Goal: Transaction & Acquisition: Purchase product/service

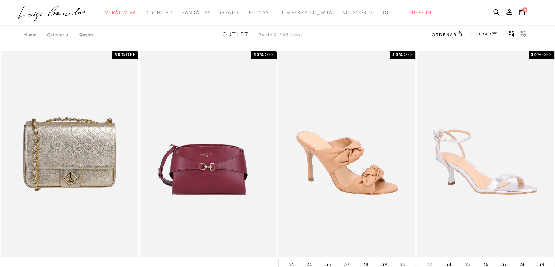
click at [491, 34] on link "FILTRAR" at bounding box center [485, 33] width 26 height 5
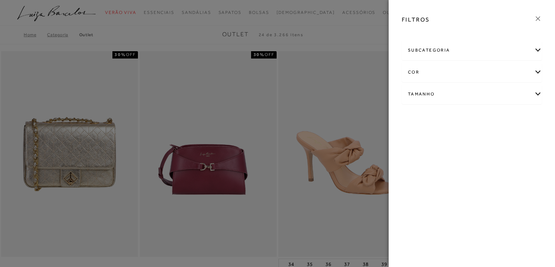
click at [447, 50] on div "subcategoria" at bounding box center [471, 50] width 139 height 19
click at [431, 107] on div "Tamanho" at bounding box center [471, 113] width 139 height 19
click at [419, 168] on link "Ver mais..." at bounding box center [422, 168] width 20 height 5
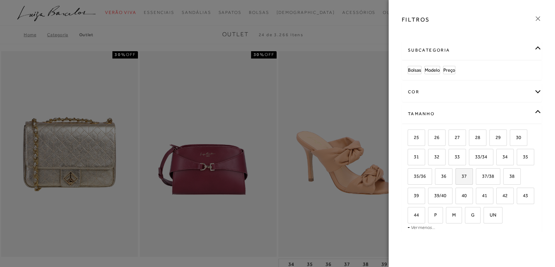
click at [467, 176] on span "37" at bounding box center [461, 175] width 11 height 5
click at [462, 176] on input "37" at bounding box center [458, 176] width 7 height 7
checkbox input "true"
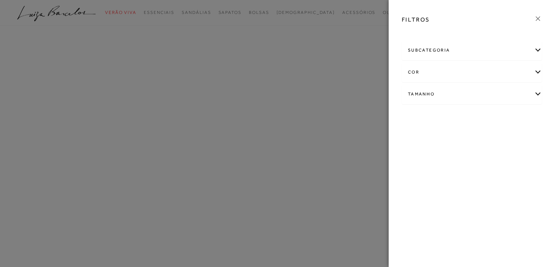
click at [538, 19] on icon at bounding box center [538, 19] width 8 height 8
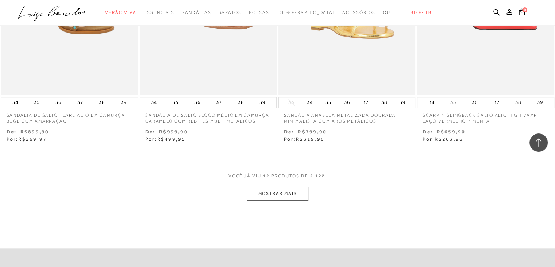
scroll to position [742, 0]
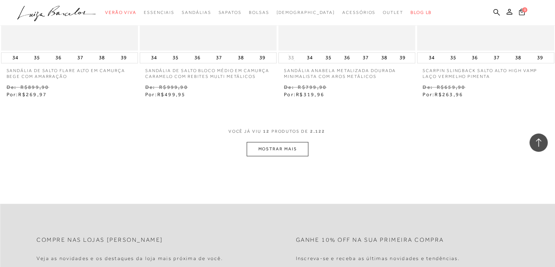
click at [295, 150] on button "MOSTRAR MAIS" at bounding box center [277, 149] width 61 height 14
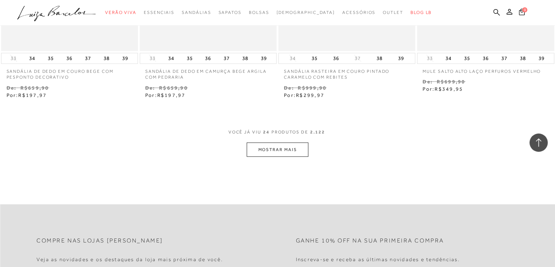
scroll to position [1545, 0]
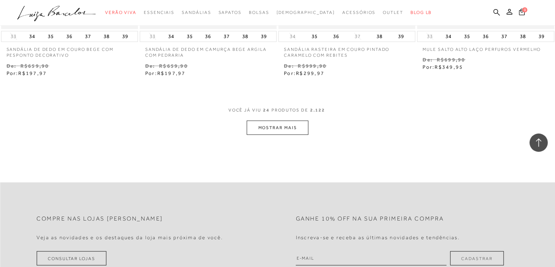
click at [277, 129] on button "MOSTRAR MAIS" at bounding box center [277, 127] width 61 height 14
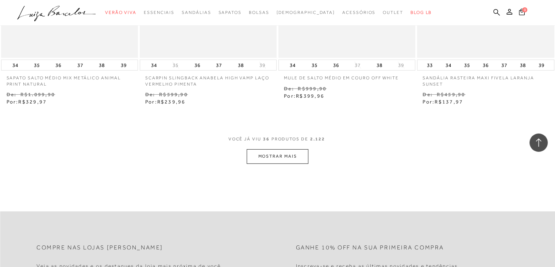
scroll to position [2300, 0]
click at [279, 152] on button "MOSTRAR MAIS" at bounding box center [277, 155] width 61 height 14
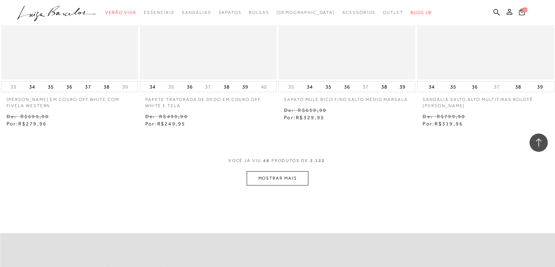
scroll to position [3115, 0]
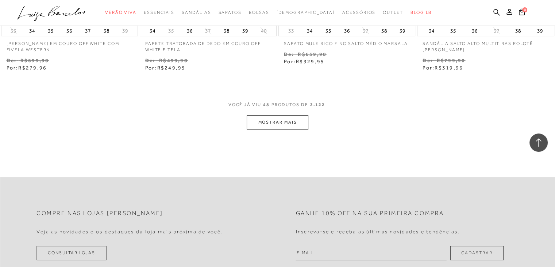
click at [272, 116] on button "MOSTRAR MAIS" at bounding box center [277, 122] width 61 height 14
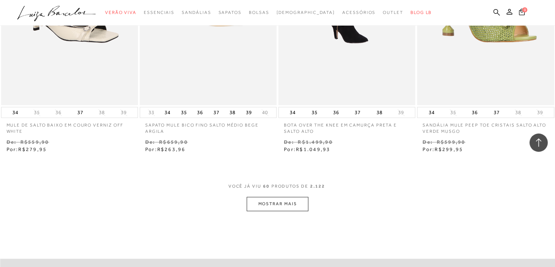
scroll to position [3857, 0]
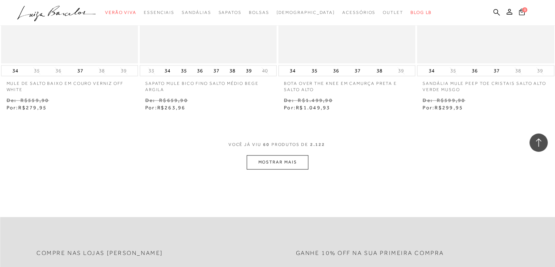
click at [290, 158] on button "MOSTRAR MAIS" at bounding box center [277, 162] width 61 height 14
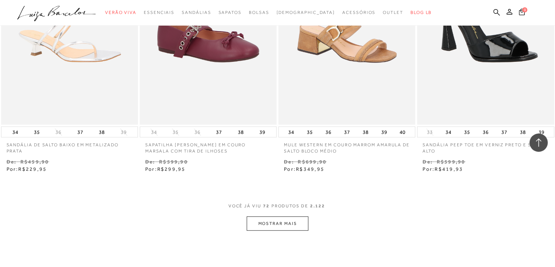
scroll to position [4624, 0]
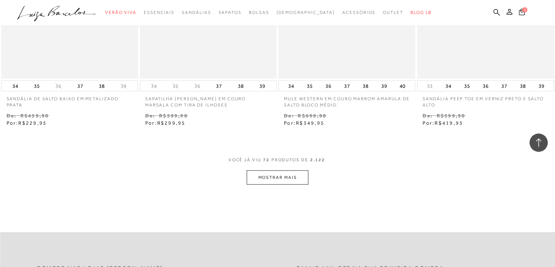
click at [279, 174] on button "MOSTRAR MAIS" at bounding box center [277, 177] width 61 height 14
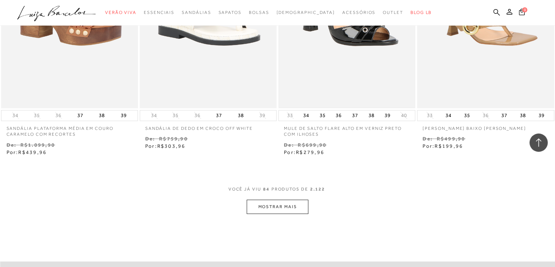
scroll to position [5427, 0]
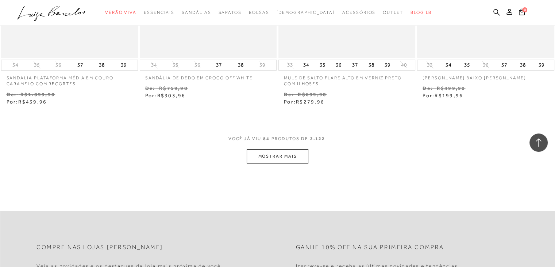
click at [280, 157] on button "MOSTRAR MAIS" at bounding box center [277, 156] width 61 height 14
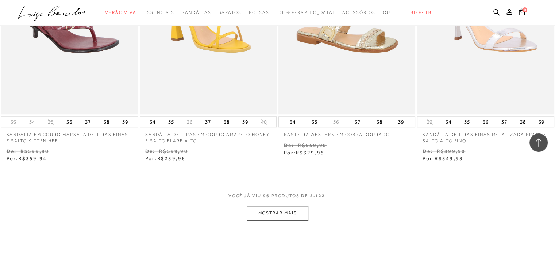
scroll to position [6194, 0]
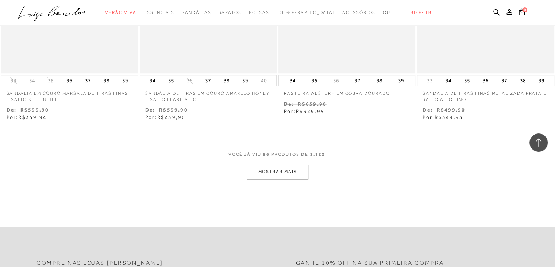
click at [268, 172] on button "MOSTRAR MAIS" at bounding box center [277, 171] width 61 height 14
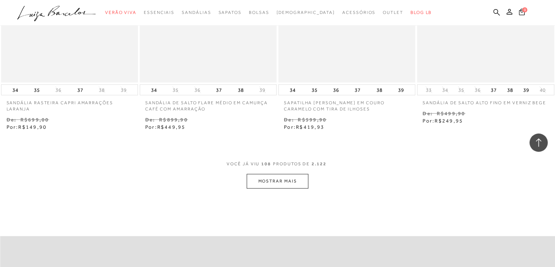
scroll to position [7010, 0]
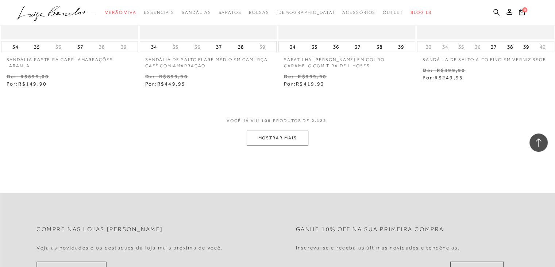
click at [274, 140] on button "MOSTRAR MAIS" at bounding box center [277, 138] width 61 height 14
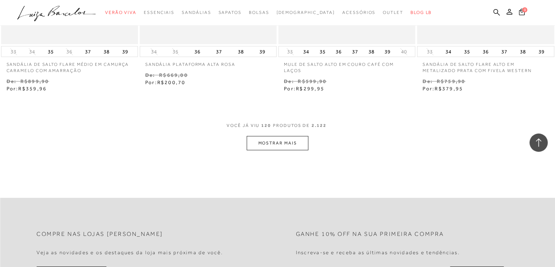
scroll to position [7788, 0]
click at [271, 144] on button "MOSTRAR MAIS" at bounding box center [277, 141] width 61 height 14
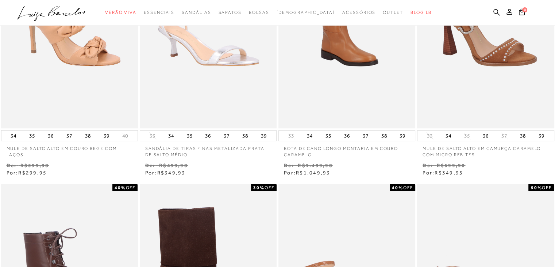
scroll to position [0, 0]
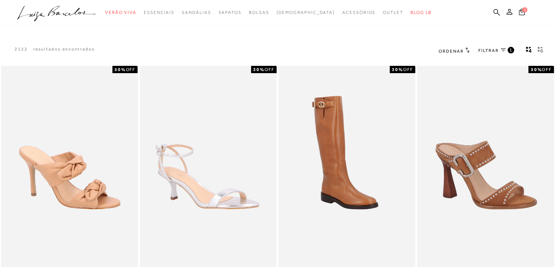
click at [456, 47] on h2 "Ordenar" at bounding box center [454, 50] width 31 height 7
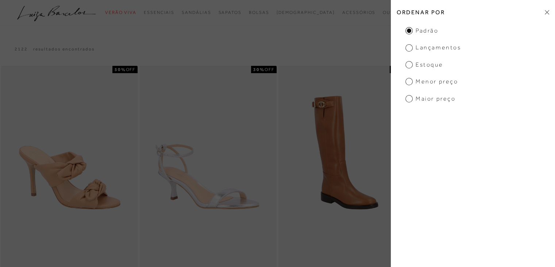
click at [410, 83] on span "Menor Preço" at bounding box center [432, 81] width 53 height 8
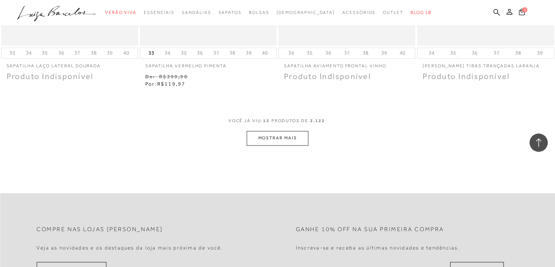
scroll to position [803, 0]
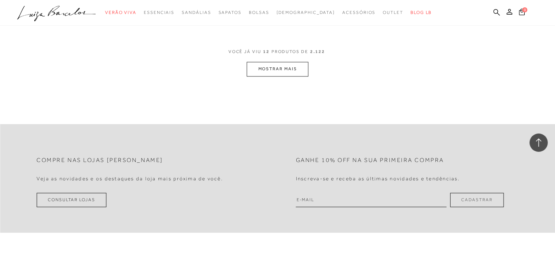
click at [303, 66] on button "MOSTRAR MAIS" at bounding box center [277, 69] width 61 height 14
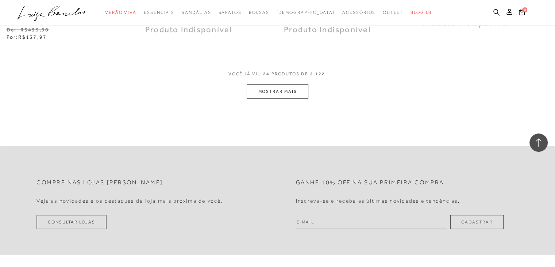
scroll to position [1570, 0]
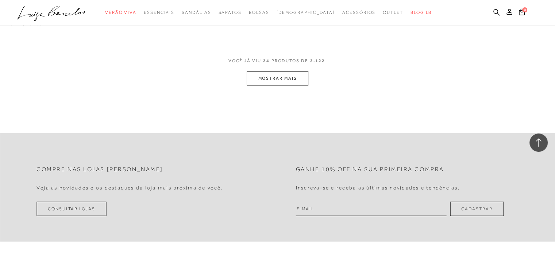
click at [304, 73] on button "MOSTRAR MAIS" at bounding box center [277, 78] width 61 height 14
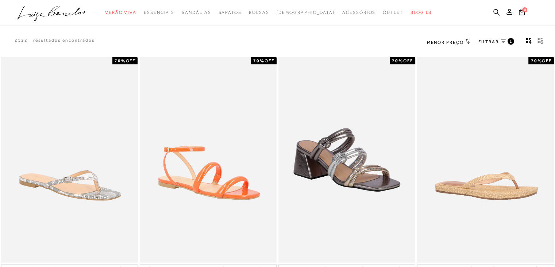
scroll to position [0, 0]
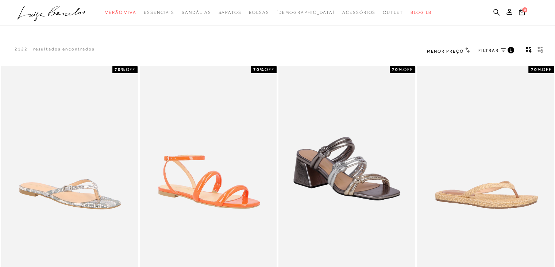
click at [451, 49] on span "Menor Preço" at bounding box center [445, 51] width 37 height 5
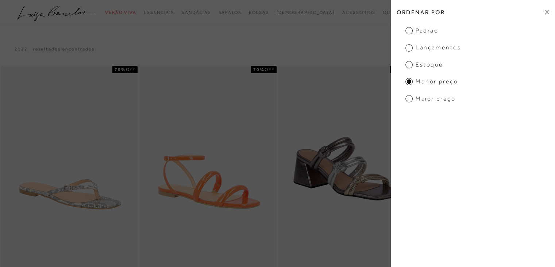
click at [408, 100] on span "Maior Preço" at bounding box center [431, 99] width 50 height 8
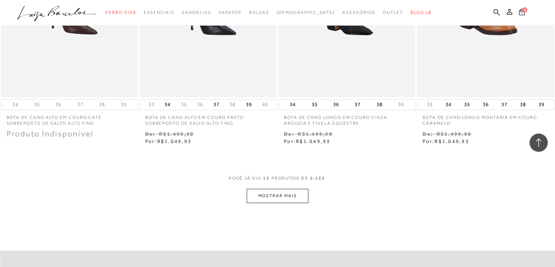
scroll to position [706, 0]
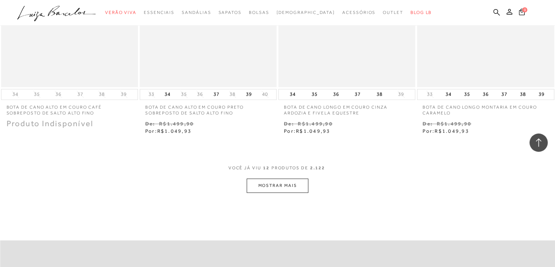
click at [294, 187] on button "MOSTRAR MAIS" at bounding box center [277, 185] width 61 height 14
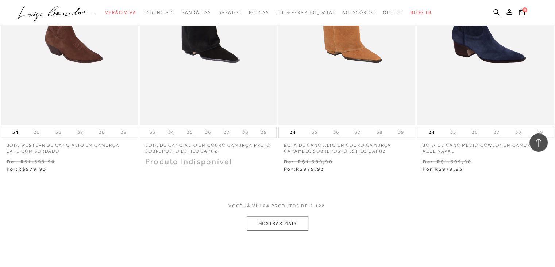
scroll to position [1484, 0]
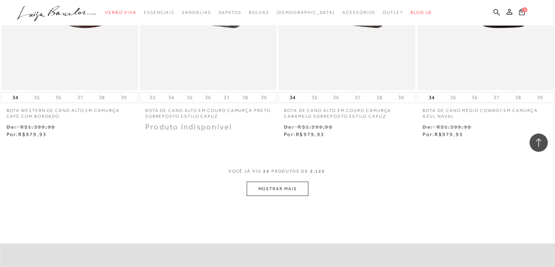
click at [286, 191] on button "MOSTRAR MAIS" at bounding box center [277, 188] width 61 height 14
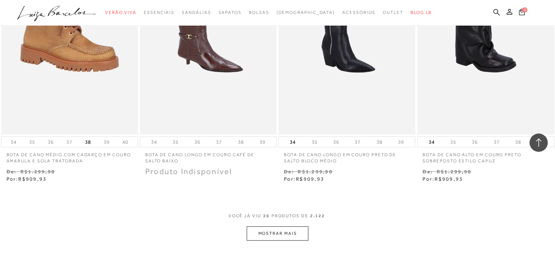
scroll to position [2276, 0]
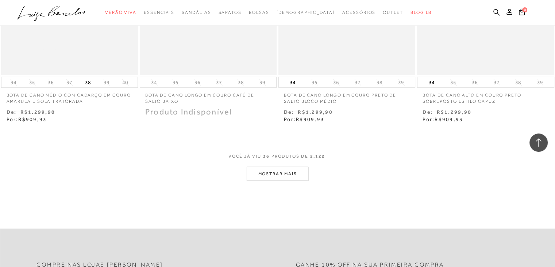
click at [289, 171] on button "MOSTRAR MAIS" at bounding box center [277, 173] width 61 height 14
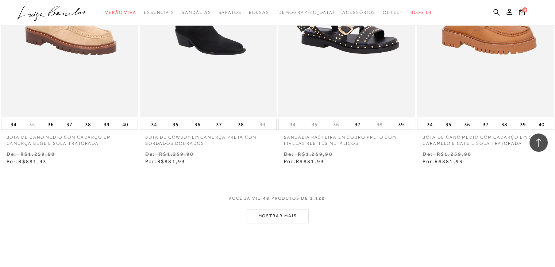
scroll to position [3030, 0]
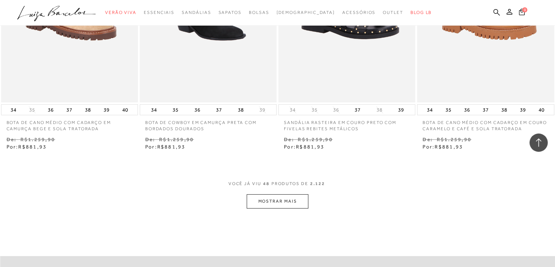
click at [288, 200] on button "MOSTRAR MAIS" at bounding box center [277, 201] width 61 height 14
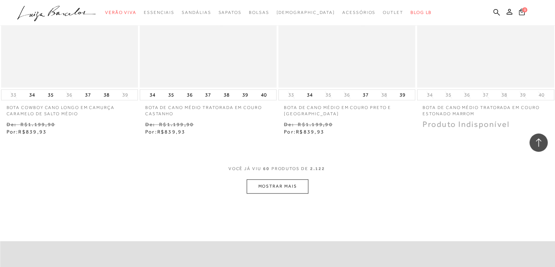
scroll to position [3870, 0]
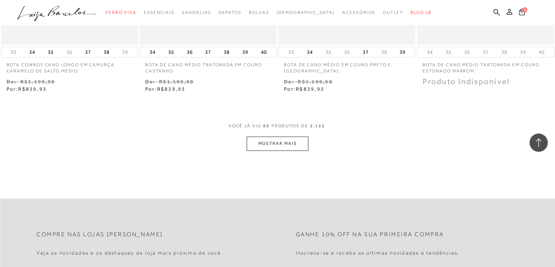
click at [292, 142] on button "MOSTRAR MAIS" at bounding box center [277, 143] width 61 height 14
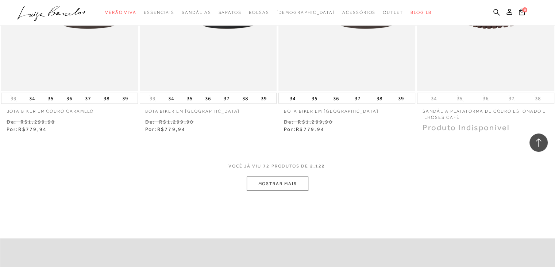
scroll to position [4600, 0]
click at [299, 184] on button "MOSTRAR MAIS" at bounding box center [277, 183] width 61 height 14
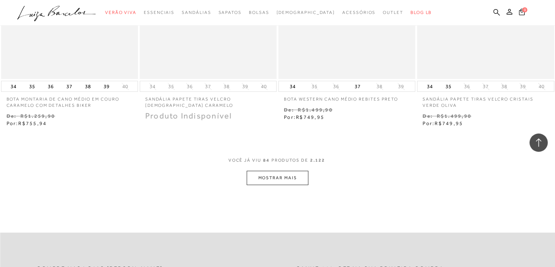
scroll to position [5415, 0]
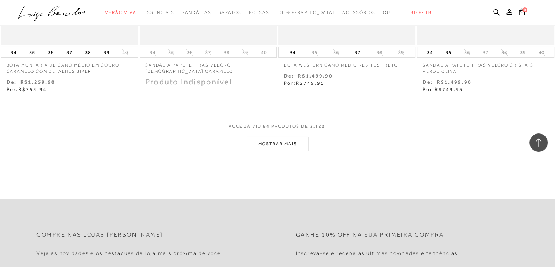
click at [296, 145] on button "MOSTRAR MAIS" at bounding box center [277, 144] width 61 height 14
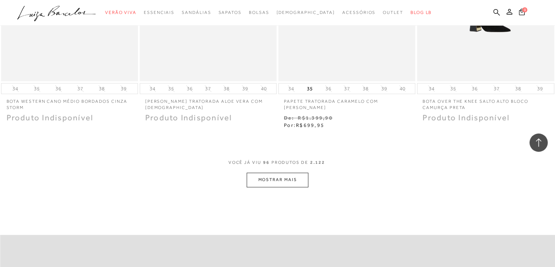
scroll to position [6194, 0]
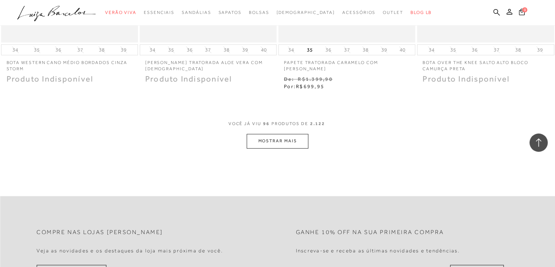
click at [282, 148] on button "MOSTRAR MAIS" at bounding box center [277, 141] width 61 height 14
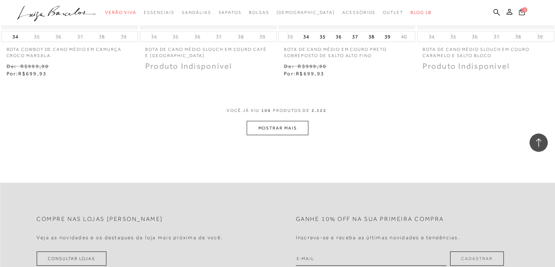
scroll to position [6997, 0]
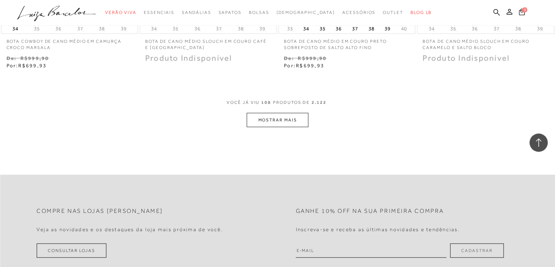
click at [284, 121] on button "MOSTRAR MAIS" at bounding box center [277, 120] width 61 height 14
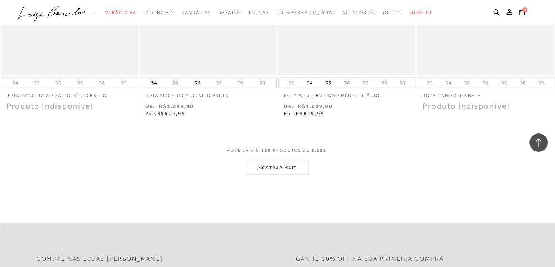
scroll to position [7752, 0]
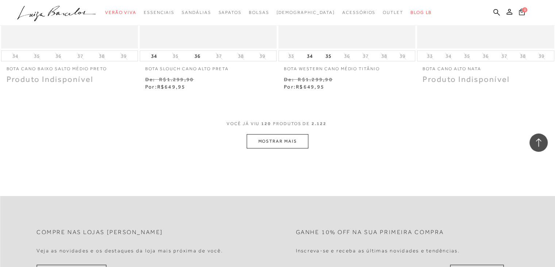
click at [284, 146] on button "MOSTRAR MAIS" at bounding box center [277, 141] width 61 height 14
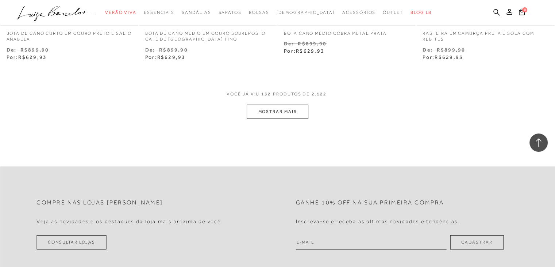
scroll to position [8567, 0]
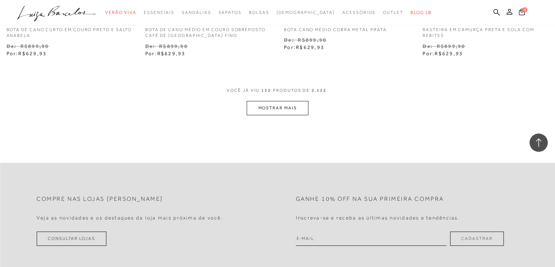
click at [302, 113] on button "MOSTRAR MAIS" at bounding box center [277, 108] width 61 height 14
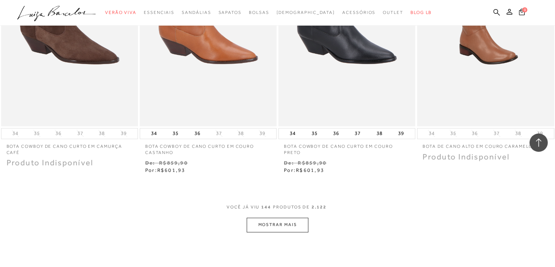
scroll to position [9273, 0]
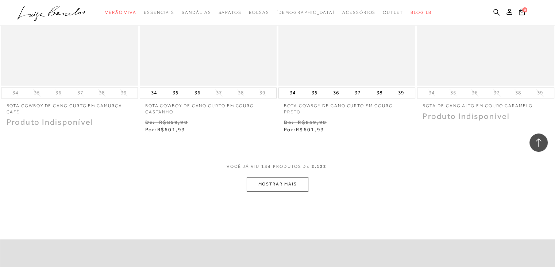
click at [292, 188] on button "MOSTRAR MAIS" at bounding box center [277, 184] width 61 height 14
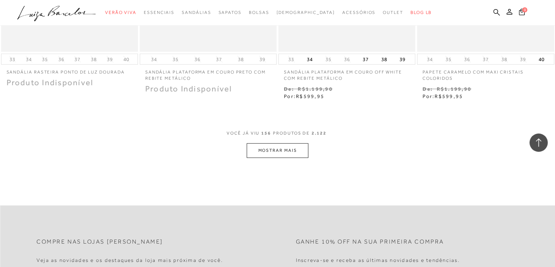
scroll to position [10113, 0]
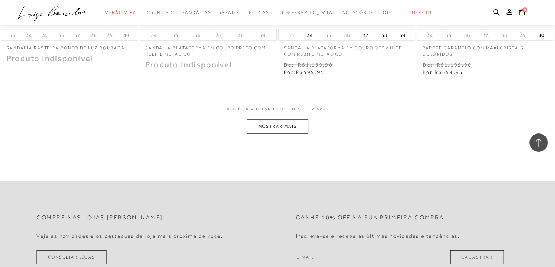
click at [293, 133] on button "MOSTRAR MAIS" at bounding box center [277, 126] width 61 height 14
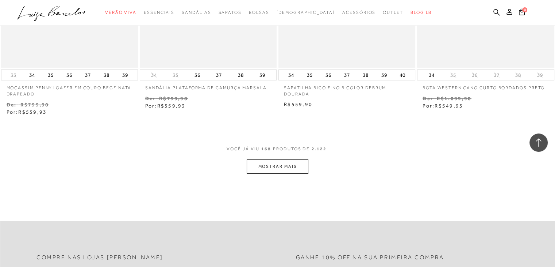
scroll to position [10867, 0]
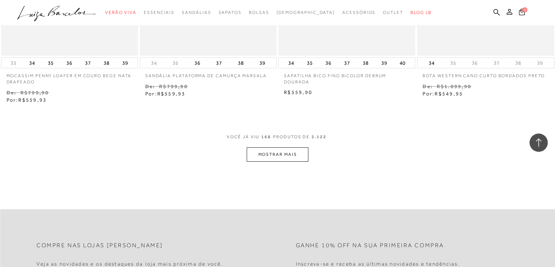
click at [278, 157] on button "MOSTRAR MAIS" at bounding box center [277, 154] width 61 height 14
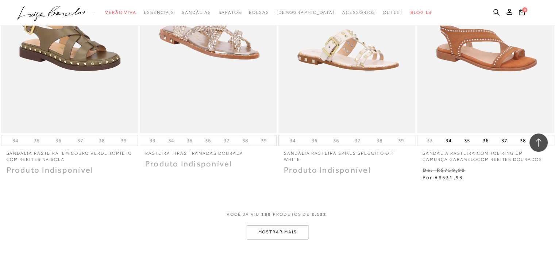
scroll to position [11622, 0]
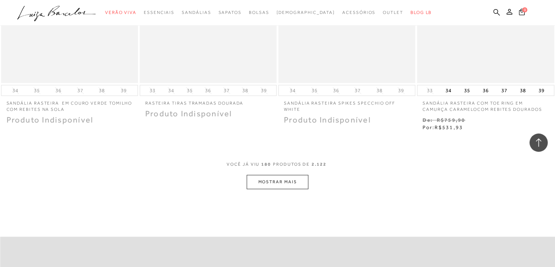
click at [275, 185] on button "MOSTRAR MAIS" at bounding box center [277, 182] width 61 height 14
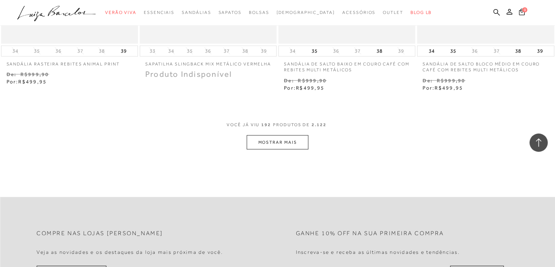
scroll to position [12461, 0]
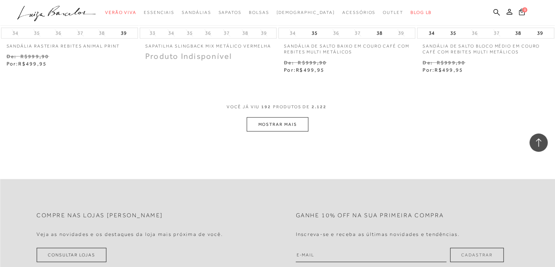
click at [284, 130] on button "MOSTRAR MAIS" at bounding box center [277, 124] width 61 height 14
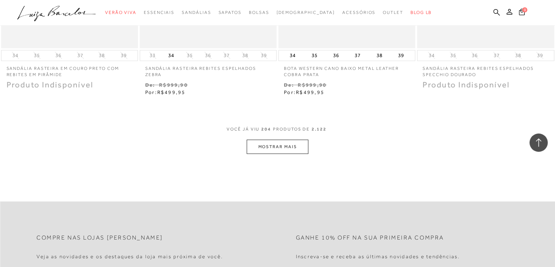
scroll to position [13265, 0]
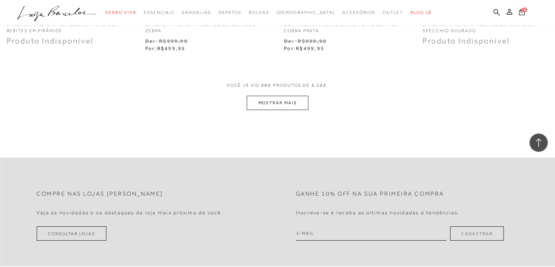
click at [296, 104] on button "MOSTRAR MAIS" at bounding box center [277, 103] width 61 height 14
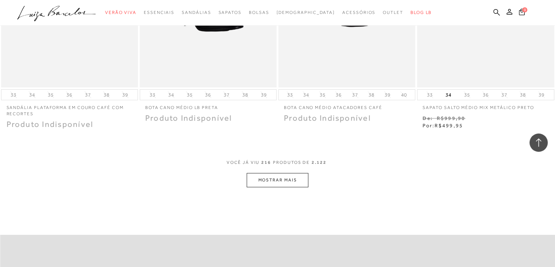
scroll to position [14010, 0]
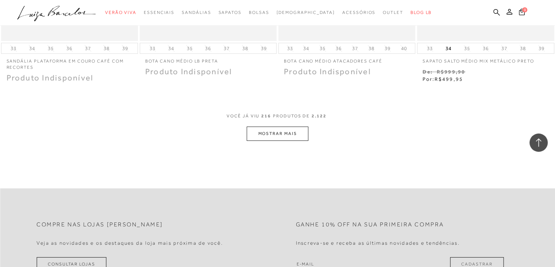
click at [291, 133] on button "MOSTRAR MAIS" at bounding box center [277, 133] width 61 height 14
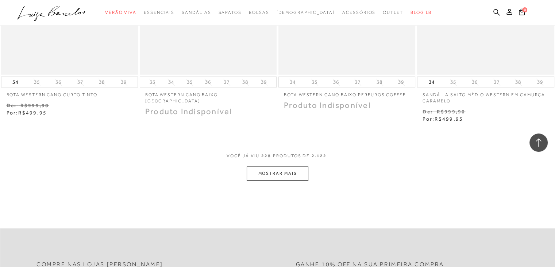
scroll to position [14764, 0]
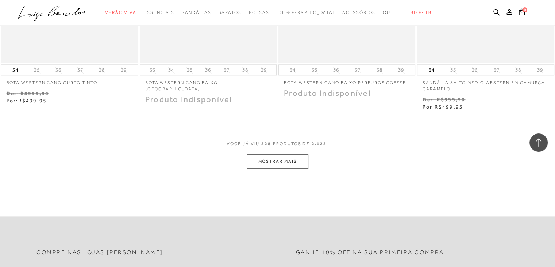
click at [284, 168] on button "MOSTRAR MAIS" at bounding box center [277, 161] width 61 height 14
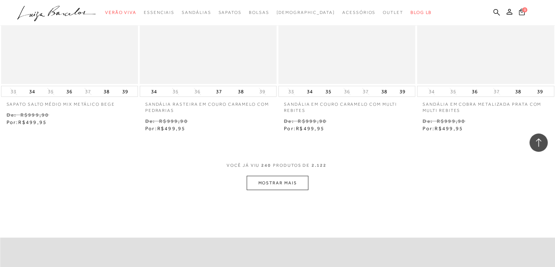
scroll to position [15555, 0]
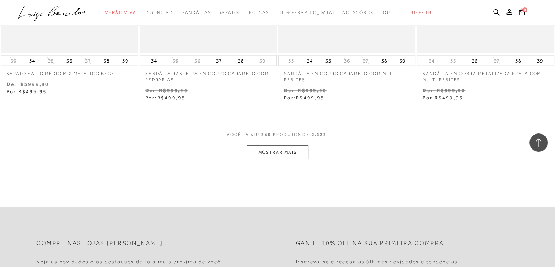
click at [289, 153] on button "MOSTRAR MAIS" at bounding box center [277, 152] width 61 height 14
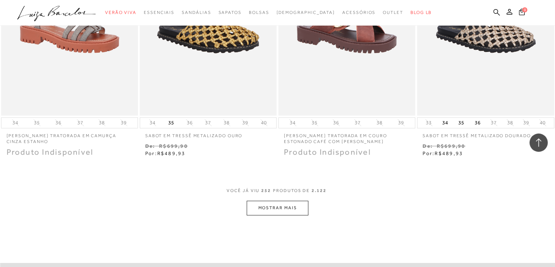
scroll to position [16298, 0]
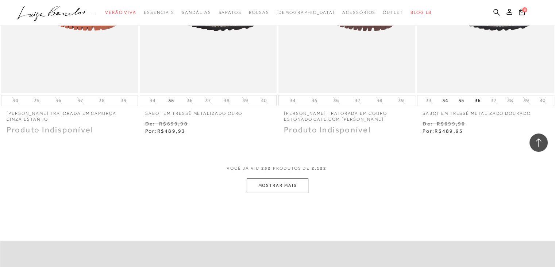
click at [285, 184] on button "MOSTRAR MAIS" at bounding box center [277, 185] width 61 height 14
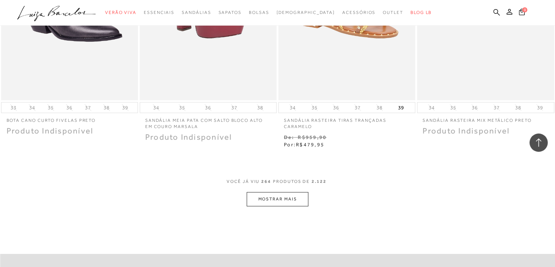
scroll to position [17113, 0]
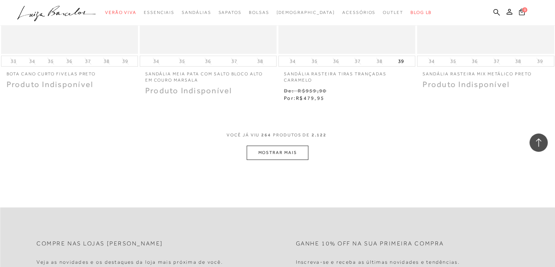
click at [292, 151] on button "MOSTRAR MAIS" at bounding box center [277, 152] width 61 height 14
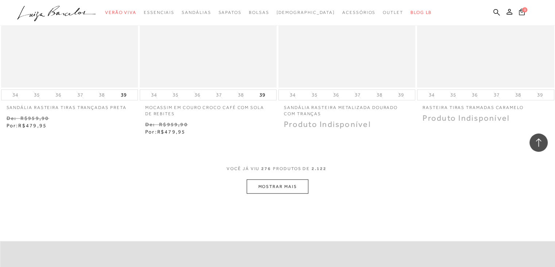
scroll to position [17892, 0]
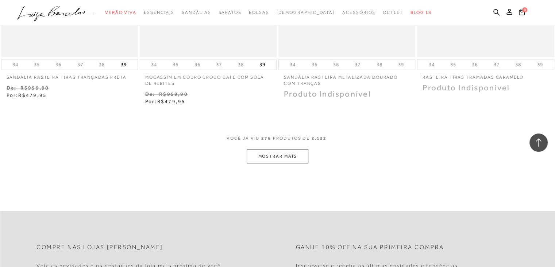
click at [284, 154] on button "MOSTRAR MAIS" at bounding box center [277, 156] width 61 height 14
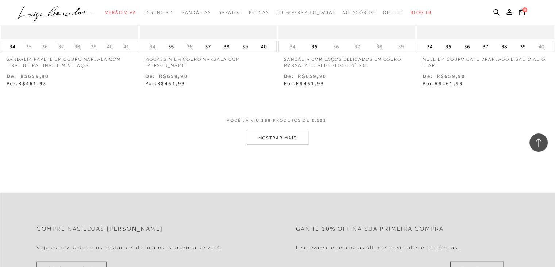
scroll to position [18695, 0]
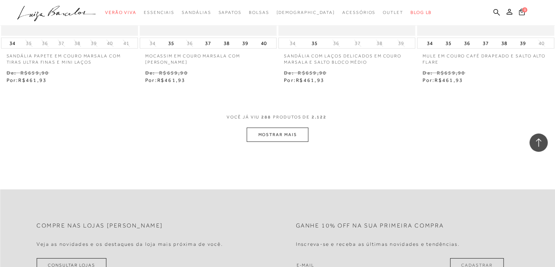
click at [294, 133] on button "MOSTRAR MAIS" at bounding box center [277, 134] width 61 height 14
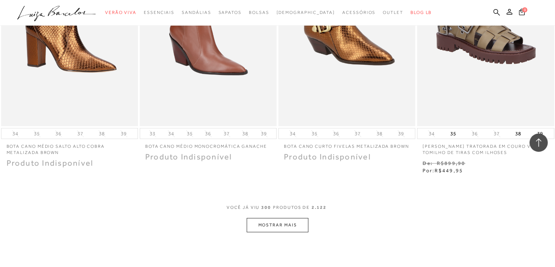
scroll to position [19450, 0]
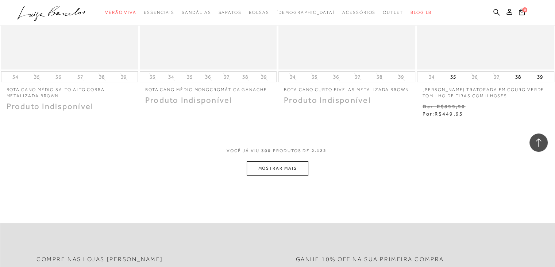
click at [279, 164] on button "MOSTRAR MAIS" at bounding box center [277, 168] width 61 height 14
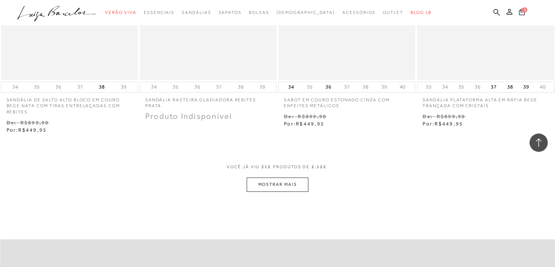
scroll to position [20232, 0]
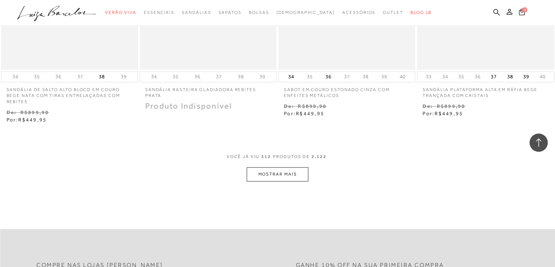
click at [279, 167] on button "MOSTRAR MAIS" at bounding box center [277, 174] width 61 height 14
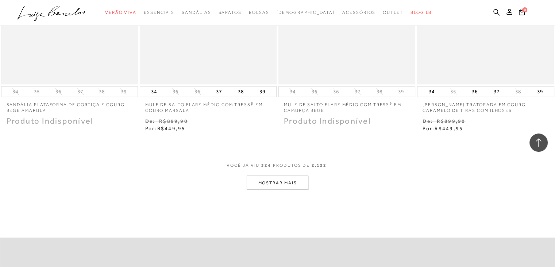
scroll to position [21006, 0]
click at [292, 175] on button "MOSTRAR MAIS" at bounding box center [277, 182] width 61 height 14
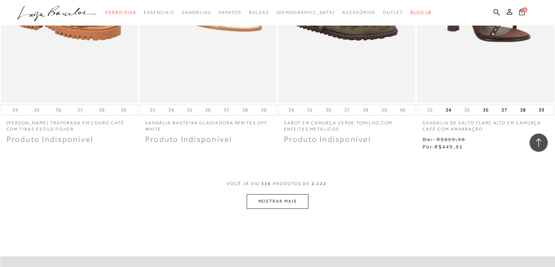
scroll to position [21785, 0]
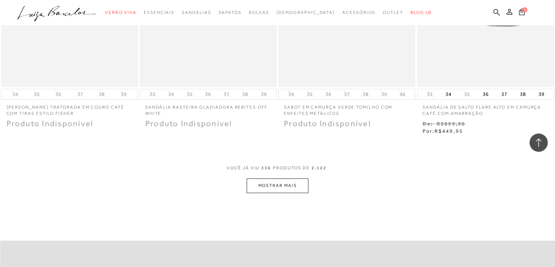
click at [292, 178] on button "MOSTRAR MAIS" at bounding box center [277, 185] width 61 height 14
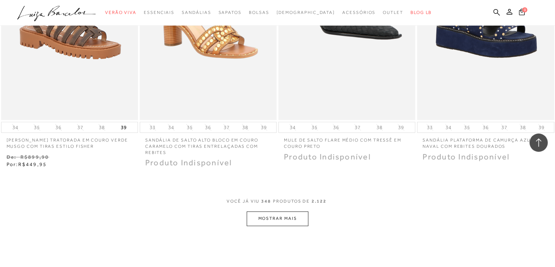
scroll to position [22552, 0]
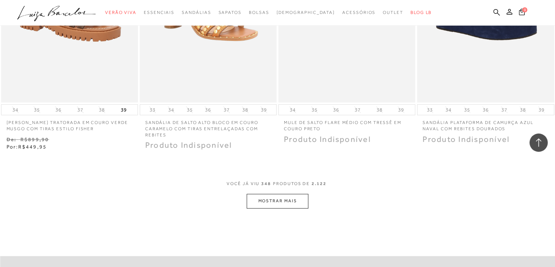
click at [288, 193] on button "MOSTRAR MAIS" at bounding box center [277, 200] width 61 height 14
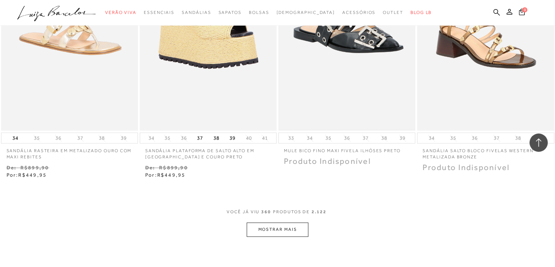
scroll to position [23330, 0]
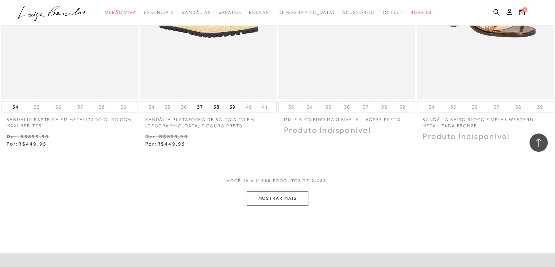
click at [288, 191] on button "MOSTRAR MAIS" at bounding box center [277, 198] width 61 height 14
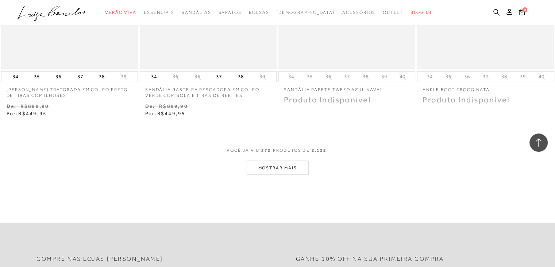
scroll to position [24158, 0]
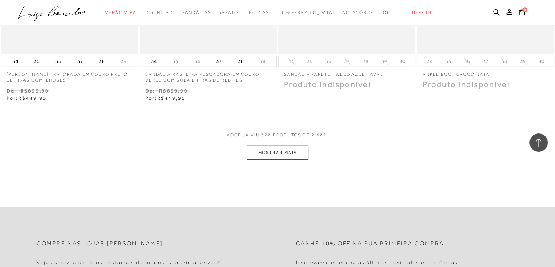
click at [288, 145] on button "MOSTRAR MAIS" at bounding box center [277, 152] width 61 height 14
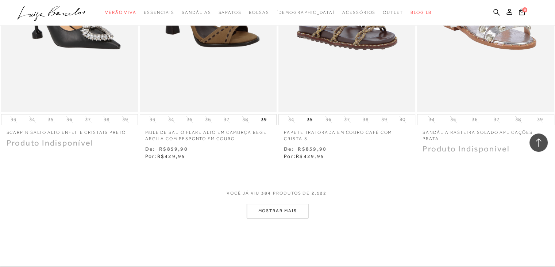
scroll to position [24925, 0]
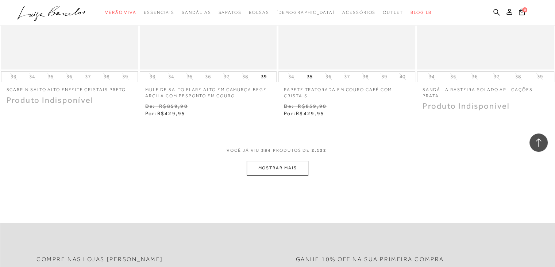
click at [285, 161] on button "MOSTRAR MAIS" at bounding box center [277, 168] width 61 height 14
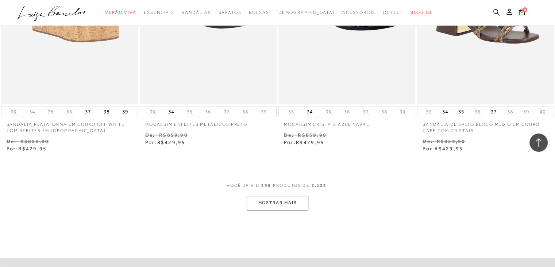
scroll to position [25728, 0]
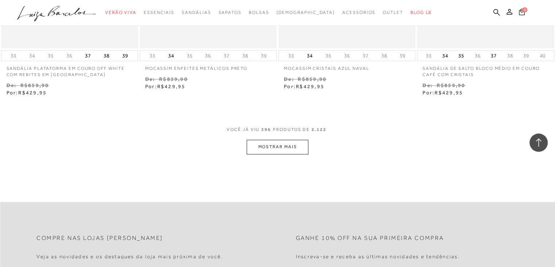
click at [293, 139] on button "MOSTRAR MAIS" at bounding box center [277, 146] width 61 height 14
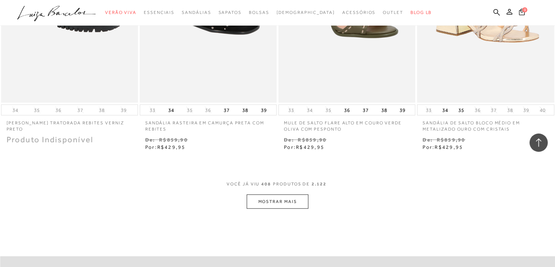
scroll to position [26507, 0]
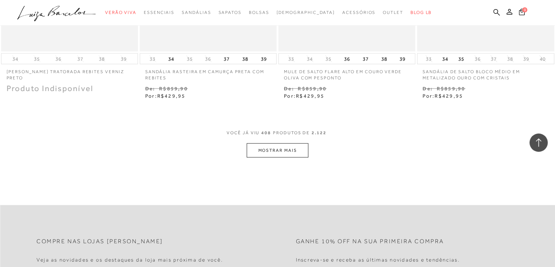
click at [291, 143] on button "MOSTRAR MAIS" at bounding box center [277, 150] width 61 height 14
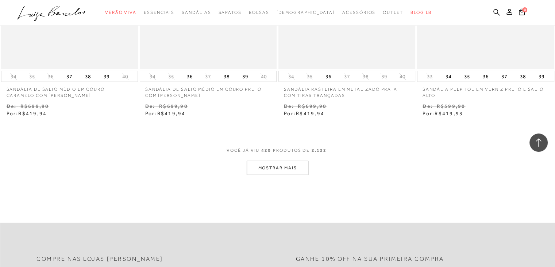
scroll to position [27298, 0]
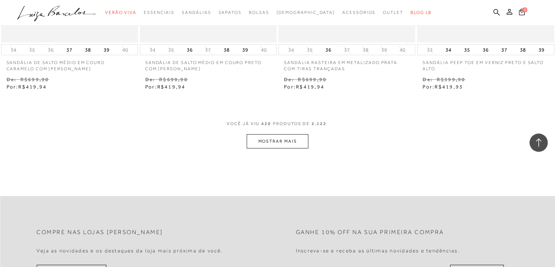
click at [277, 134] on button "MOSTRAR MAIS" at bounding box center [277, 141] width 61 height 14
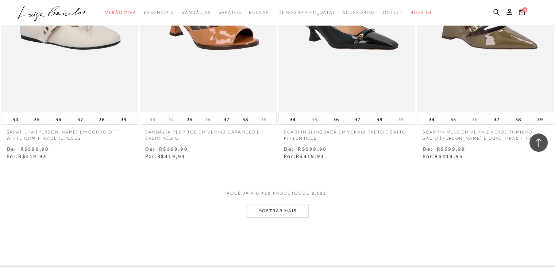
scroll to position [28040, 0]
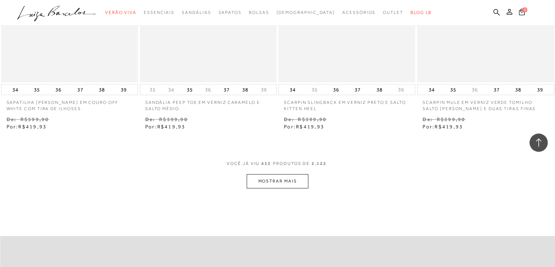
click at [280, 174] on button "MOSTRAR MAIS" at bounding box center [277, 181] width 61 height 14
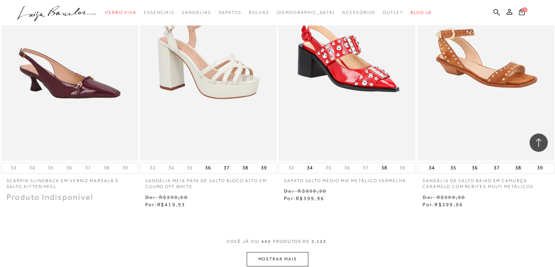
scroll to position [28794, 0]
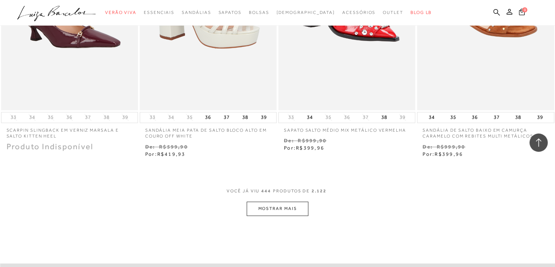
click at [282, 201] on button "MOSTRAR MAIS" at bounding box center [277, 208] width 61 height 14
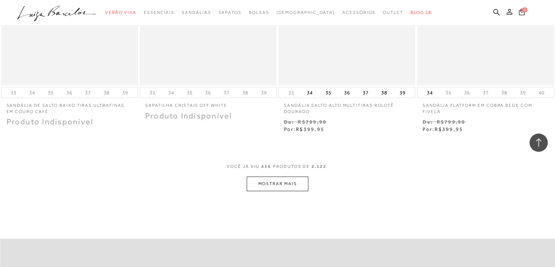
scroll to position [29622, 0]
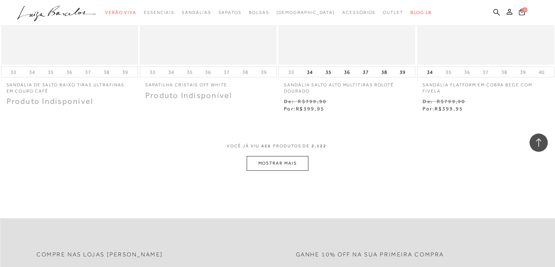
click at [292, 156] on button "MOSTRAR MAIS" at bounding box center [277, 163] width 61 height 14
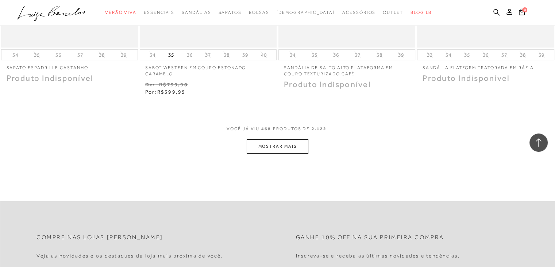
scroll to position [30425, 0]
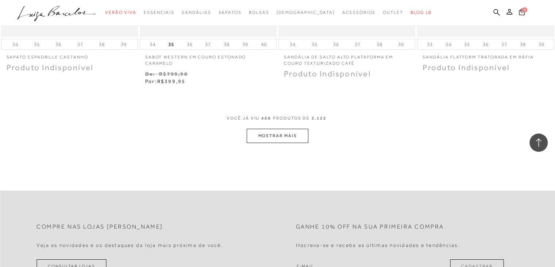
click at [296, 129] on button "MOSTRAR MAIS" at bounding box center [277, 136] width 61 height 14
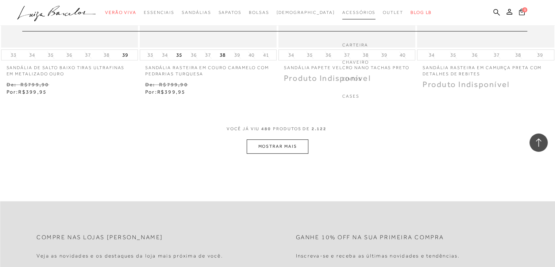
scroll to position [31216, 0]
